Goal: Transaction & Acquisition: Purchase product/service

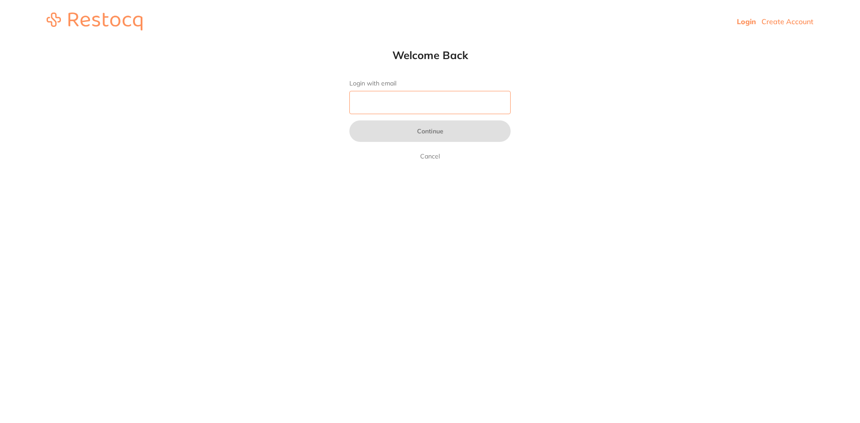
click at [387, 101] on input "Login with email" at bounding box center [429, 102] width 161 height 23
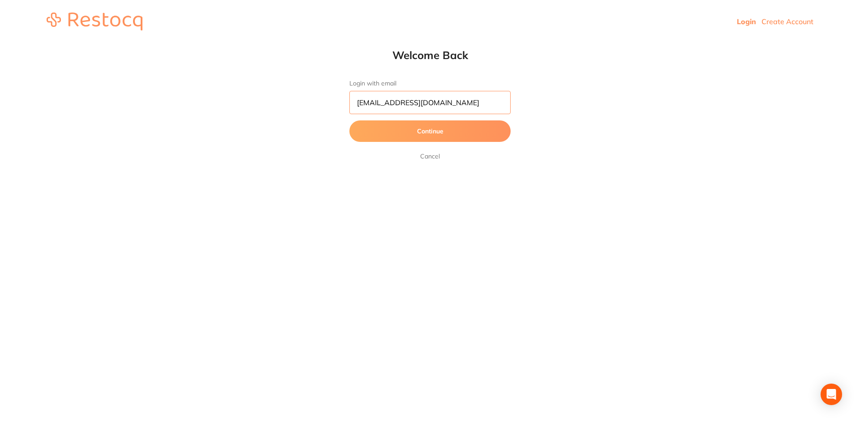
type input "[EMAIL_ADDRESS][DOMAIN_NAME]"
click at [349, 120] on button "Continue" at bounding box center [429, 131] width 161 height 22
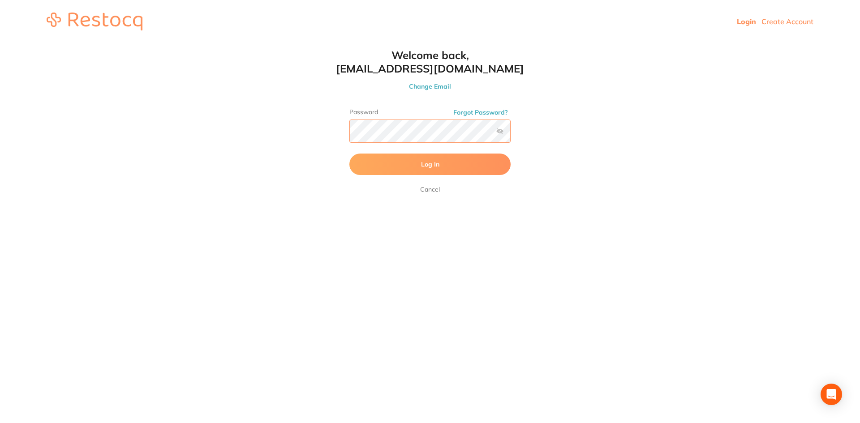
click at [349, 154] on button "Log In" at bounding box center [429, 165] width 161 height 22
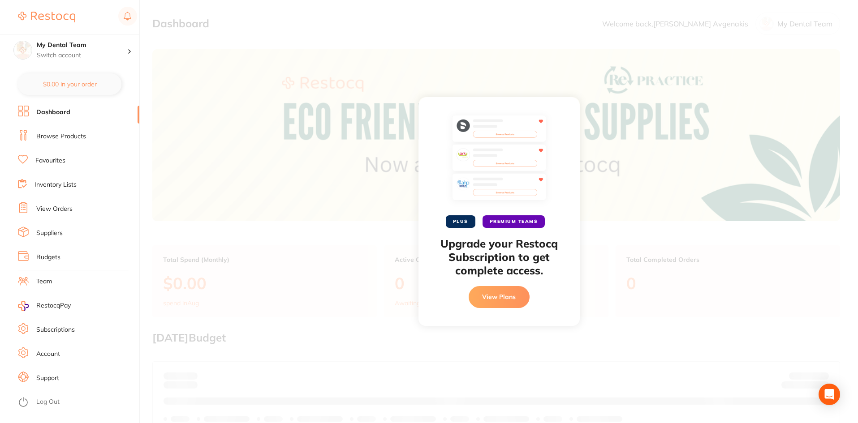
click at [565, 59] on div "PLUS PREMIUM TEAMS Upgrade your Restocq Subscription to get complete access. Vi…" at bounding box center [499, 211] width 718 height 423
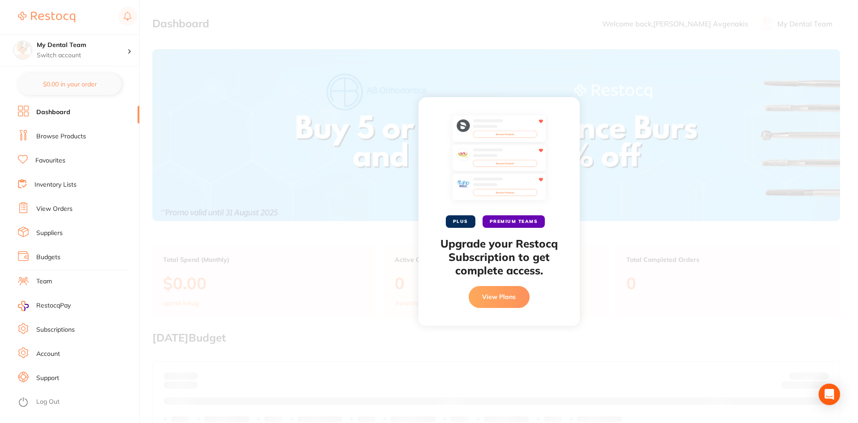
click at [434, 87] on div "PLUS PREMIUM TEAMS Upgrade your Restocq Subscription to get complete access. Vi…" at bounding box center [499, 211] width 718 height 423
click at [69, 110] on link "Dashboard" at bounding box center [53, 112] width 34 height 9
click at [58, 162] on link "Favourites" at bounding box center [50, 160] width 30 height 9
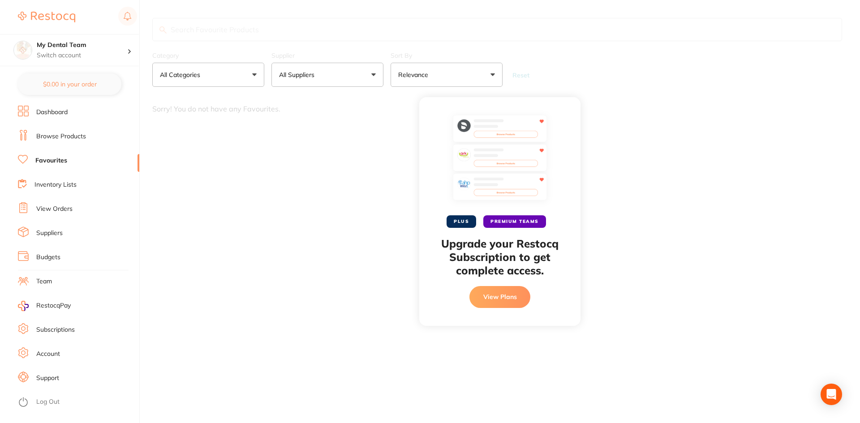
click at [714, 309] on div "PLUS PREMIUM TEAMS Upgrade your Restocq Subscription to get complete access. Vi…" at bounding box center [500, 211] width 720 height 423
click at [460, 221] on span "PLUS" at bounding box center [462, 221] width 30 height 13
click at [267, 170] on div "PLUS PREMIUM TEAMS Upgrade your Restocq Subscription to get complete access. Vi…" at bounding box center [500, 211] width 720 height 423
click at [87, 50] on div "My Dental Team Switch account" at bounding box center [82, 50] width 90 height 19
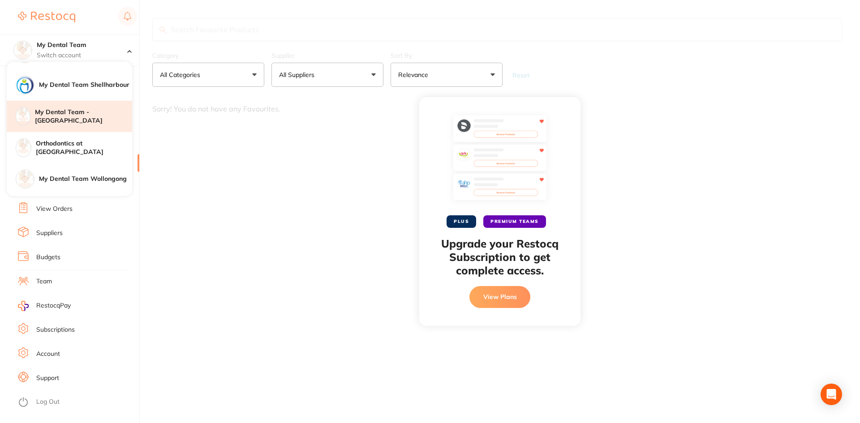
scroll to position [45, 0]
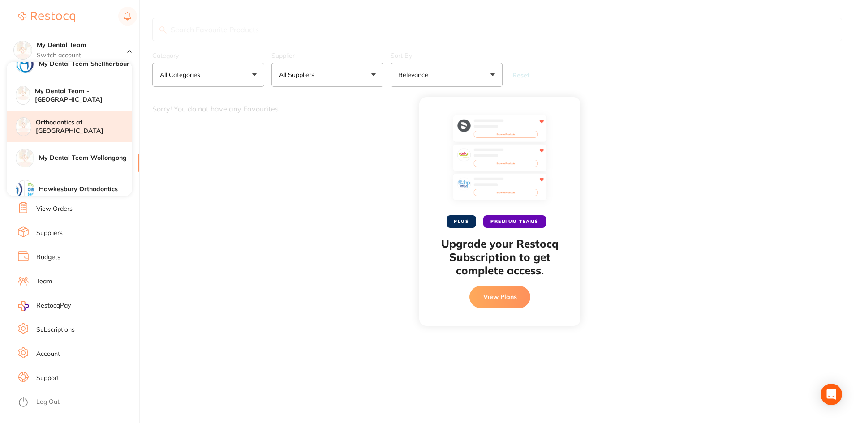
click at [102, 124] on h4 "Orthodontics at [GEOGRAPHIC_DATA]" at bounding box center [84, 126] width 96 height 17
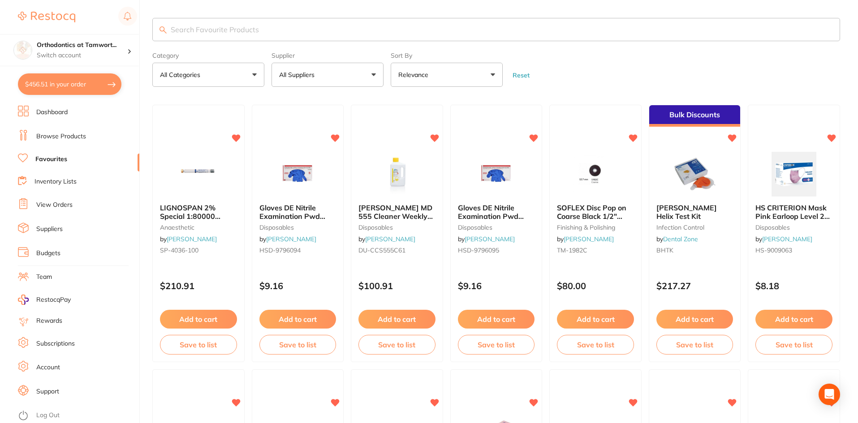
click at [54, 205] on link "View Orders" at bounding box center [54, 205] width 36 height 9
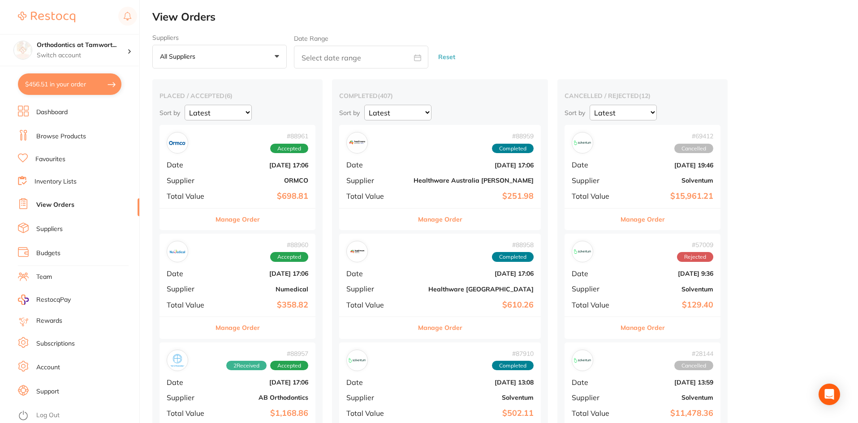
click at [54, 280] on li "Team" at bounding box center [78, 277] width 121 height 13
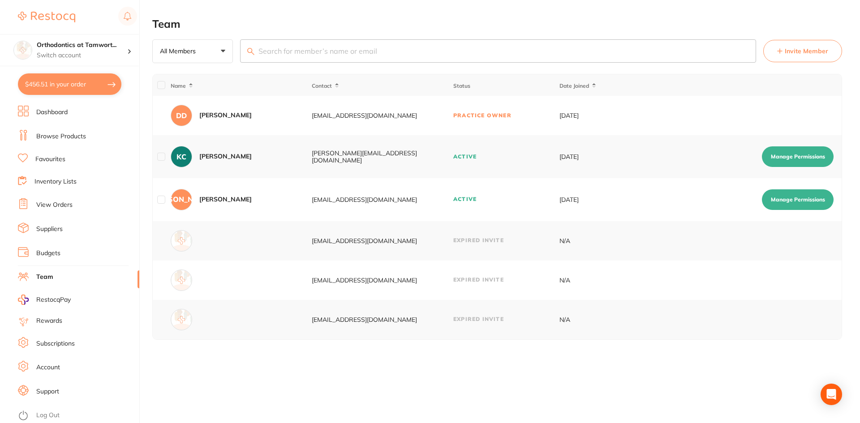
click at [92, 84] on button "$456.51 in your order" at bounding box center [69, 84] width 103 height 22
checkbox input "true"
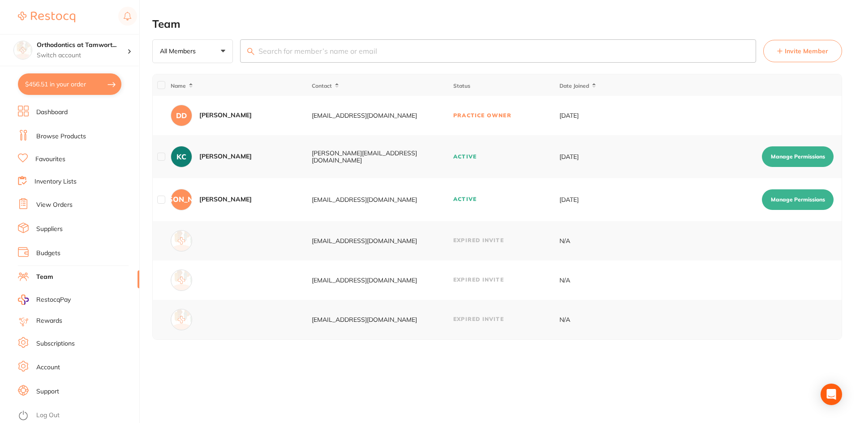
checkbox input "true"
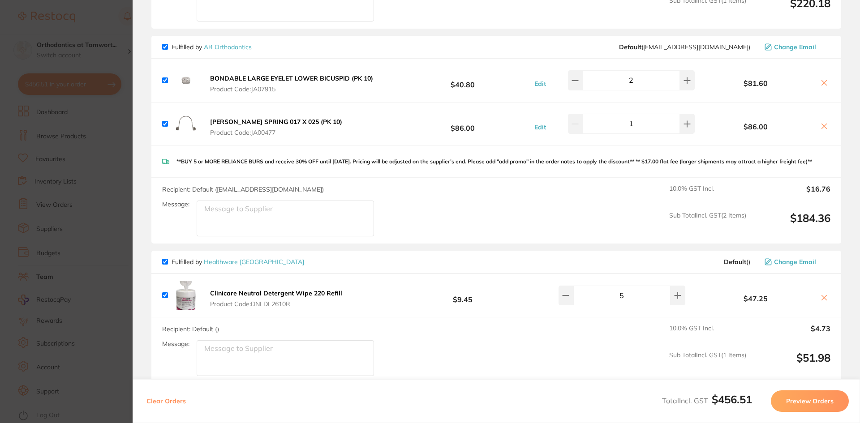
scroll to position [269, 0]
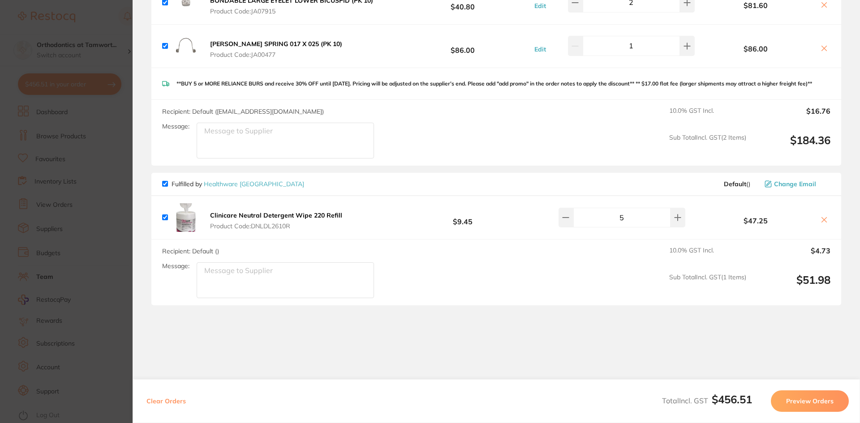
click at [371, 335] on section "Review Orders Your orders are being processed and we will notify you once we ha…" at bounding box center [496, 211] width 727 height 423
drag, startPoint x: 347, startPoint y: 226, endPoint x: 308, endPoint y: 280, distance: 66.8
click at [288, 265] on div "Fulfilled by Healthware Australia Default ( ) Change Email Clinicare Neutral De…" at bounding box center [496, 239] width 690 height 133
click at [401, 349] on section "Review Orders Your orders are being processed and we will notify you once we ha…" at bounding box center [496, 211] width 727 height 423
drag, startPoint x: 206, startPoint y: 223, endPoint x: 340, endPoint y: 222, distance: 133.9
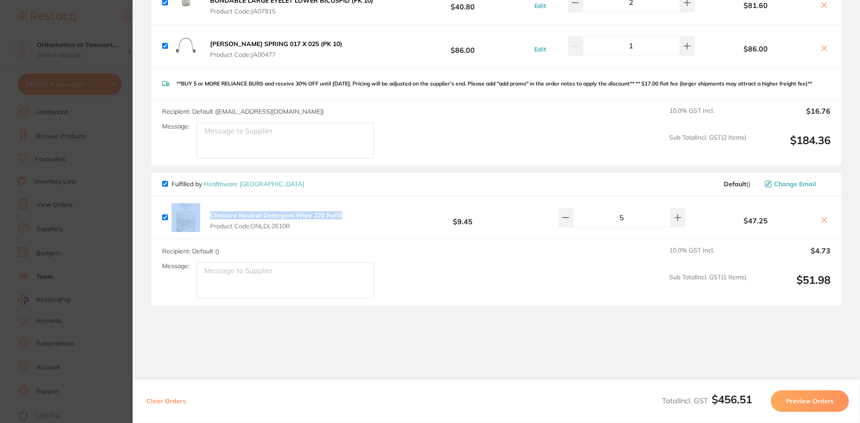
click at [340, 222] on div "Clinicare Neutral Detergent Wipe 220 Refill Product Code: DNLDL2610R" at bounding box center [253, 217] width 183 height 29
copy div "Clinicare Neutral Detergent Wipe 220 Refill"
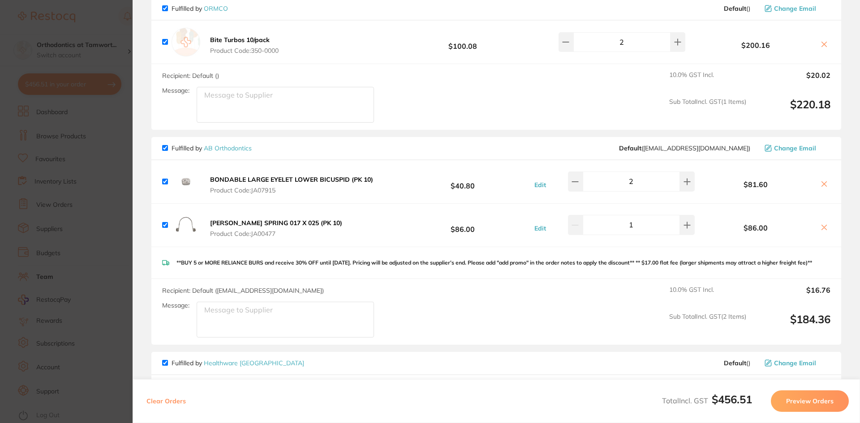
scroll to position [45, 0]
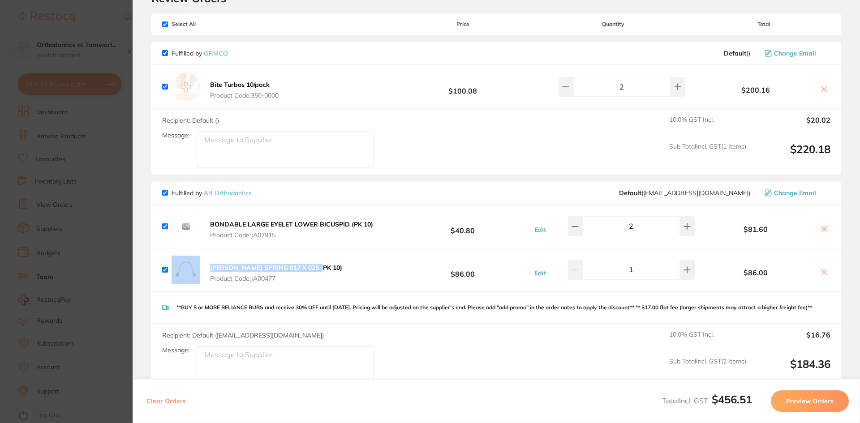
drag, startPoint x: 202, startPoint y: 266, endPoint x: 331, endPoint y: 271, distance: 129.1
click at [331, 271] on div "WARREN TORQUING SPRING 017 X 025 (PK 10) Product Code: JA00477" at bounding box center [253, 270] width 183 height 29
copy div "WARREN TORQUING SPRING 017 X 025"
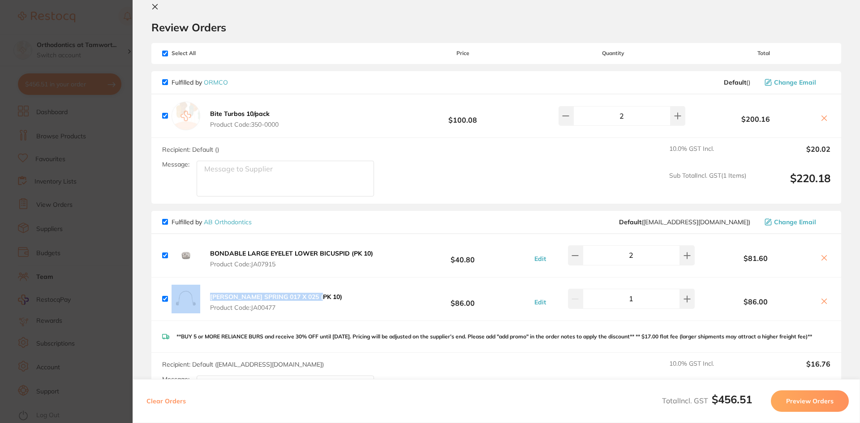
scroll to position [0, 0]
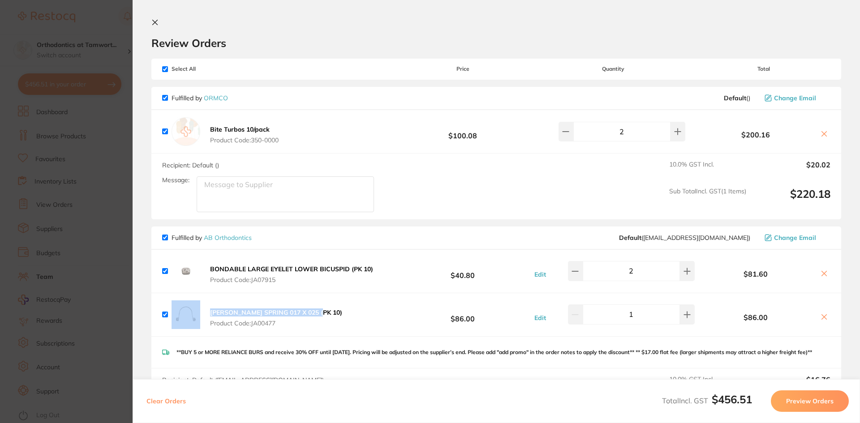
drag, startPoint x: 205, startPoint y: 129, endPoint x: 268, endPoint y: 129, distance: 63.2
click at [268, 129] on div "Bite Turbos 10/pack Product Code: 350-0000" at bounding box center [221, 131] width 119 height 29
copy b "Bite Turbos 10/pack"
click at [820, 402] on button "Preview Orders" at bounding box center [810, 402] width 78 height 22
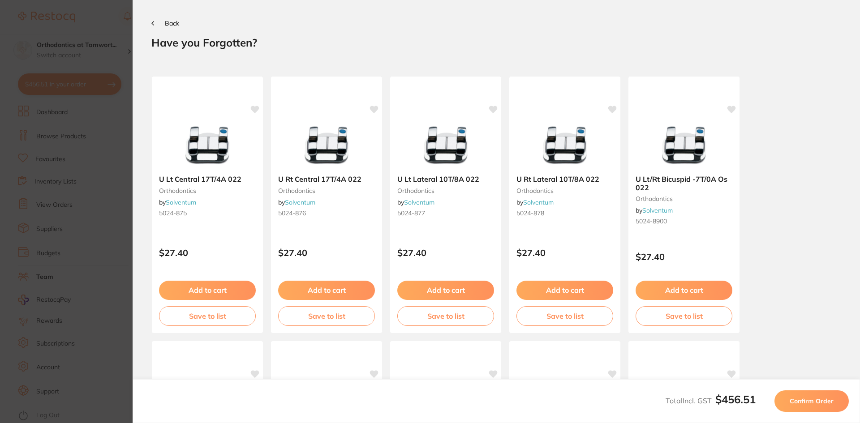
click at [824, 404] on span "Confirm Order" at bounding box center [812, 401] width 44 height 8
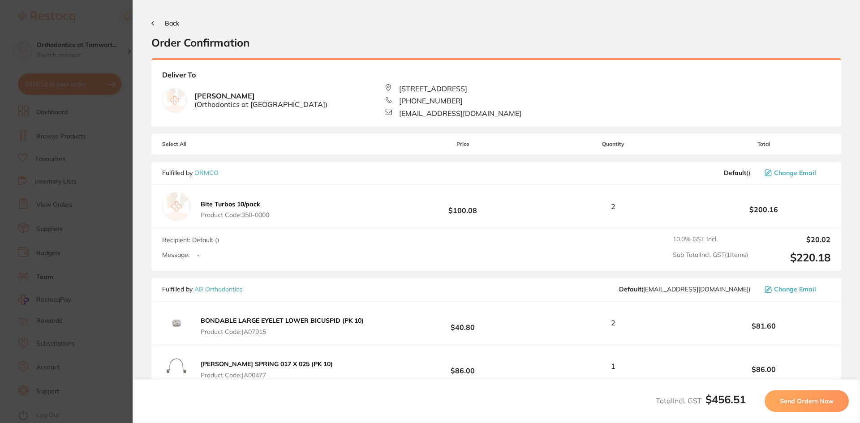
click at [824, 404] on span "Send Orders Now" at bounding box center [807, 401] width 54 height 8
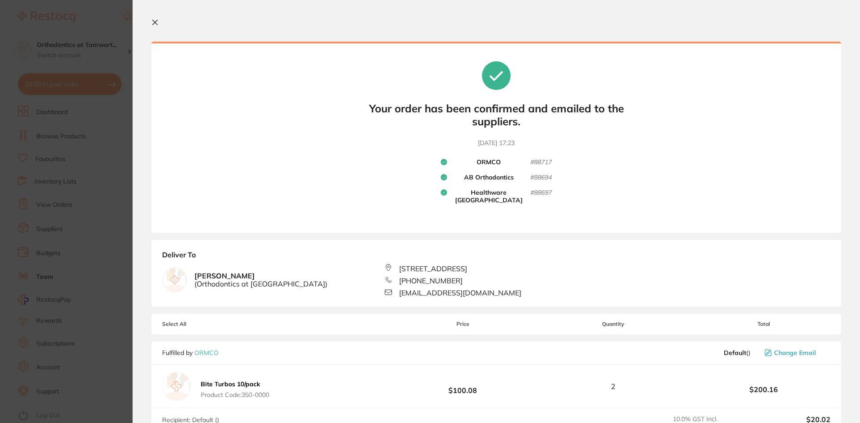
click at [155, 22] on icon at bounding box center [155, 22] width 5 height 5
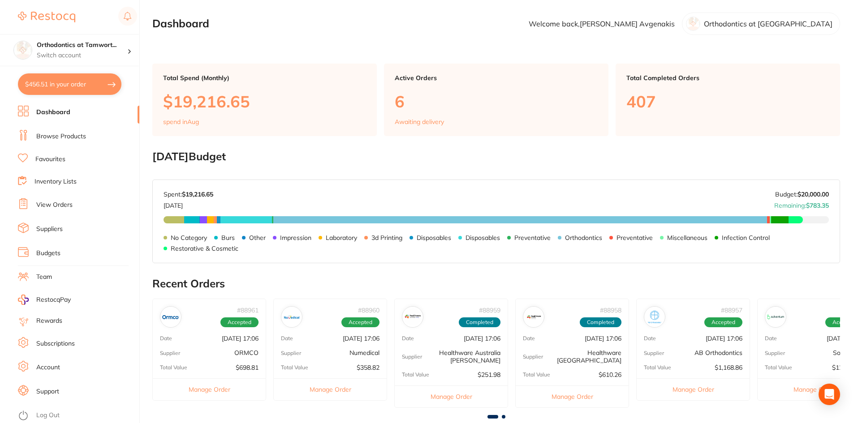
click at [73, 135] on link "Browse Products" at bounding box center [61, 136] width 50 height 9
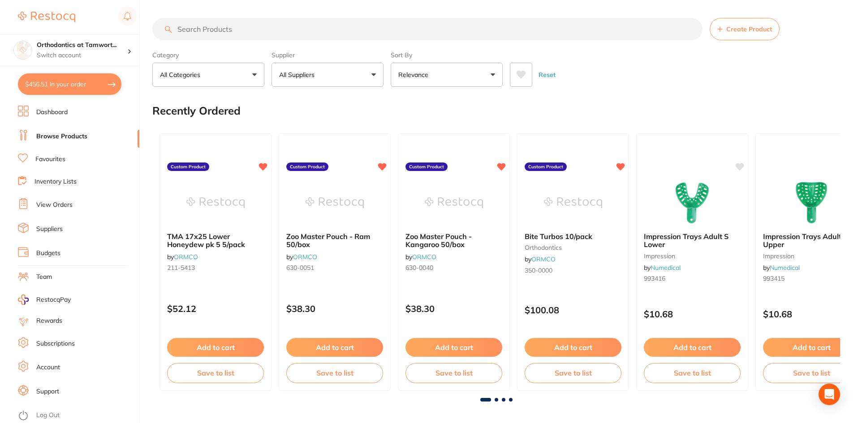
click at [372, 30] on input "search" at bounding box center [427, 29] width 550 height 22
paste input "Clinicare Neutral Detergent Wipe 220 Refill"
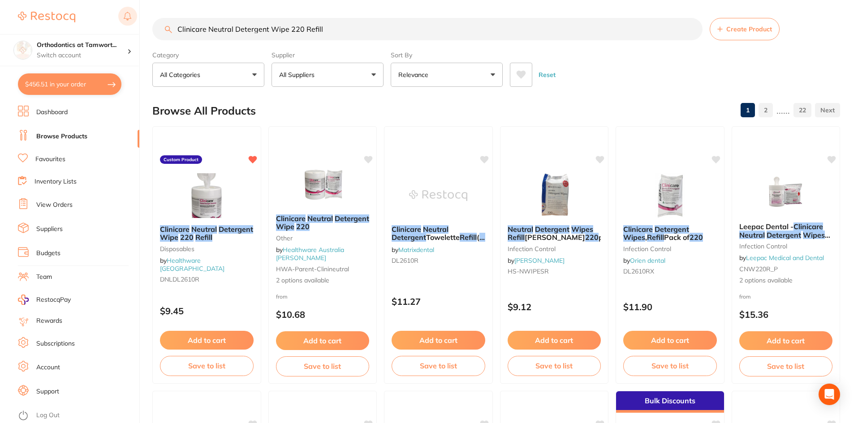
drag, startPoint x: 283, startPoint y: 28, endPoint x: 127, endPoint y: 17, distance: 156.3
click at [138, 18] on div "$456.51 Orthodontics at Tamwort... Switch account My Dental Team My Dental Team…" at bounding box center [429, 211] width 858 height 423
paste input "WARREN TORQUING SPRING 017 X 025"
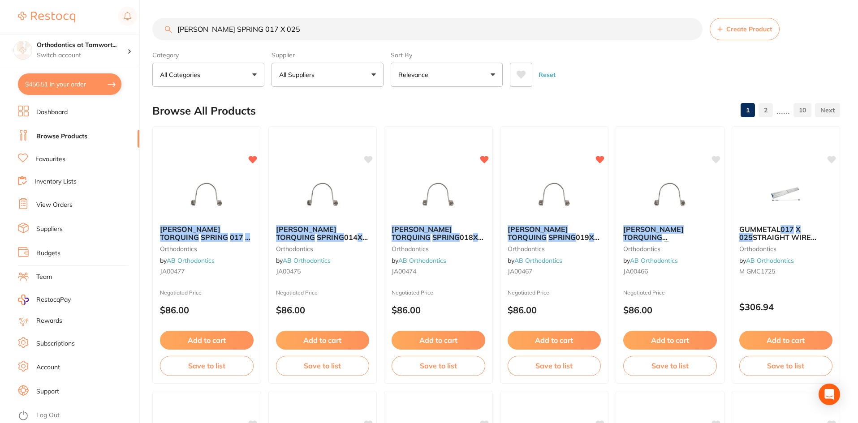
drag, startPoint x: 347, startPoint y: 26, endPoint x: 61, endPoint y: -18, distance: 288.6
click at [61, 0] on html "$456.51 Orthodontics at Tamwort... Switch account My Dental Team My Dental Team…" at bounding box center [429, 211] width 858 height 423
paste input "Bite Turbos 10/pack"
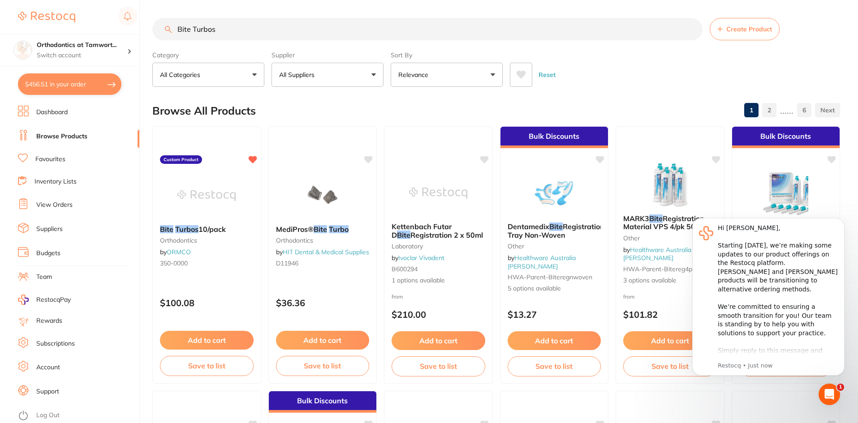
type input "Bite Turbos"
click at [688, 87] on div "Reset" at bounding box center [671, 71] width 323 height 31
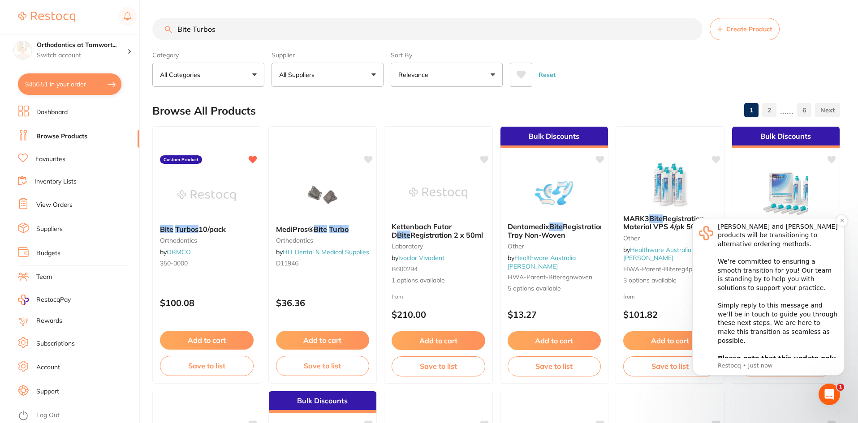
scroll to position [50, 0]
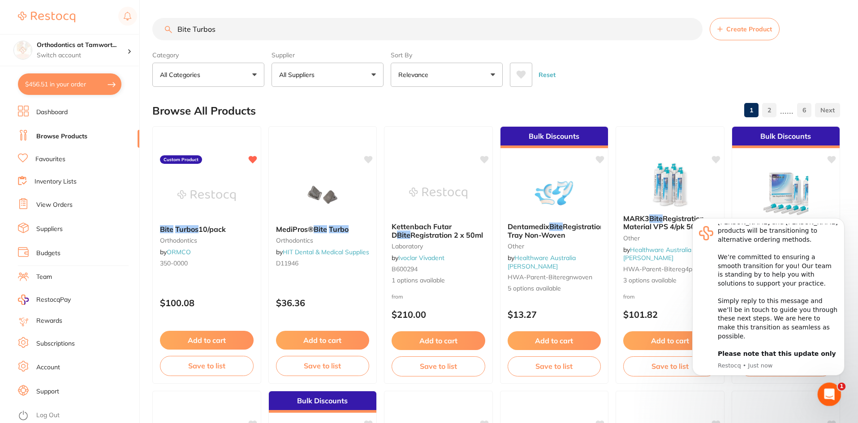
click at [829, 395] on icon "Open Intercom Messenger" at bounding box center [828, 393] width 15 height 15
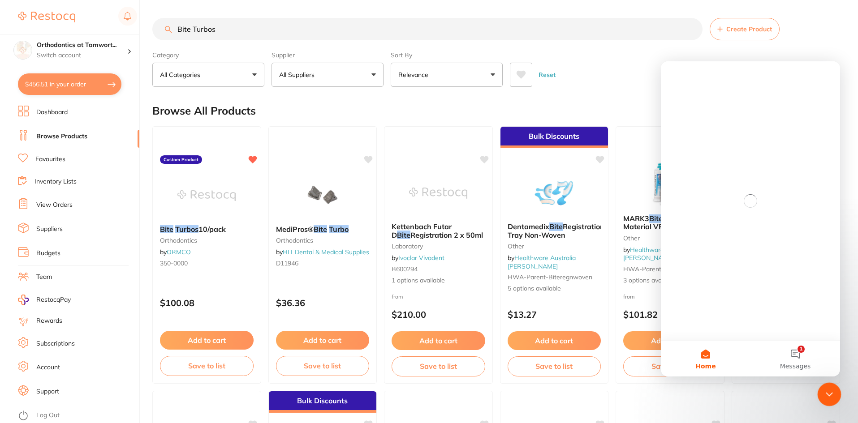
scroll to position [0, 0]
click at [830, 396] on icon "Close Intercom Messenger" at bounding box center [827, 393] width 11 height 11
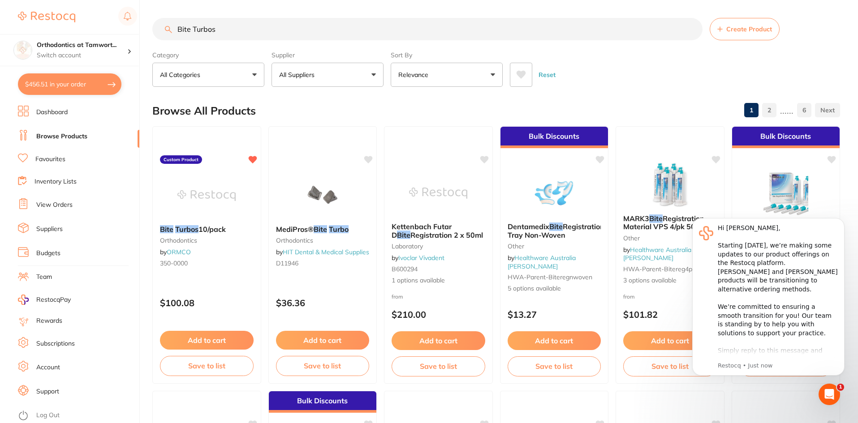
click at [752, 408] on div at bounding box center [786, 403] width 108 height 22
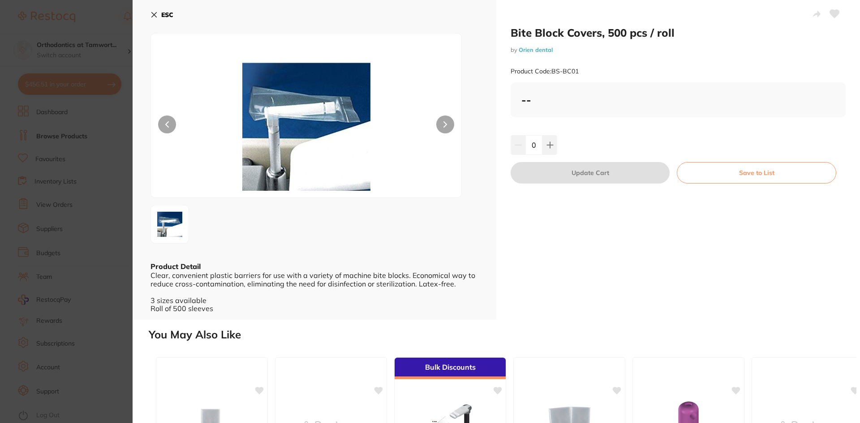
click at [65, 139] on section "Bite Block Covers, 500 pcs / roll by Orien dental Product Code: BS-BC01 ESC Pro…" at bounding box center [430, 211] width 860 height 423
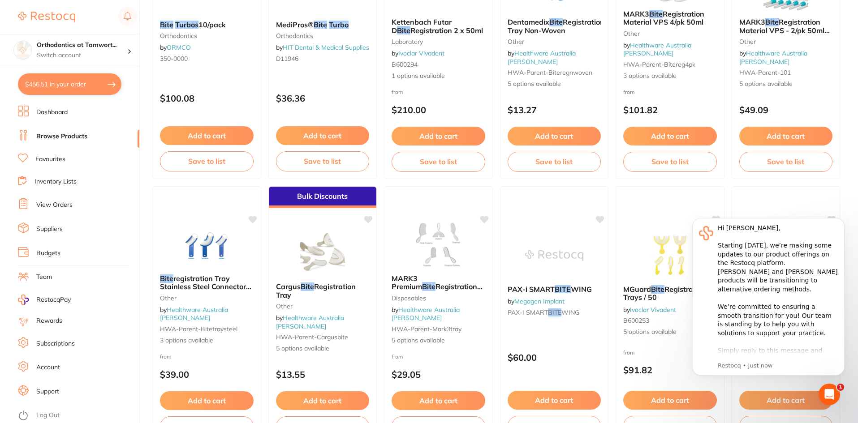
scroll to position [362, 0]
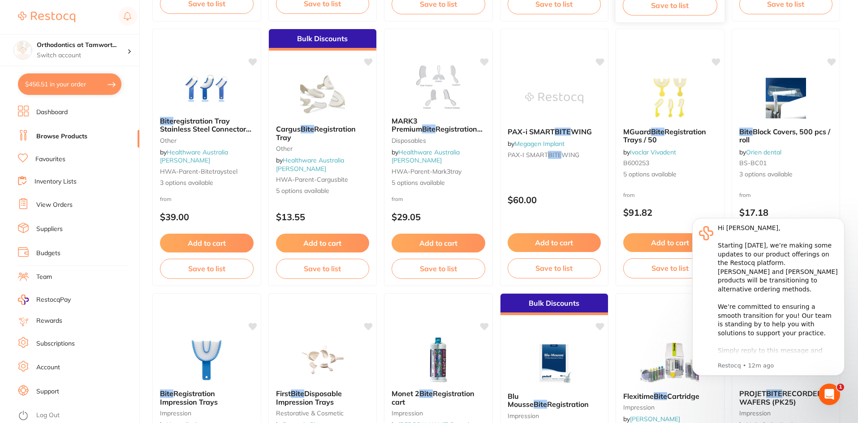
checkbox input "true"
